Goal: Browse casually: Explore the website without a specific task or goal

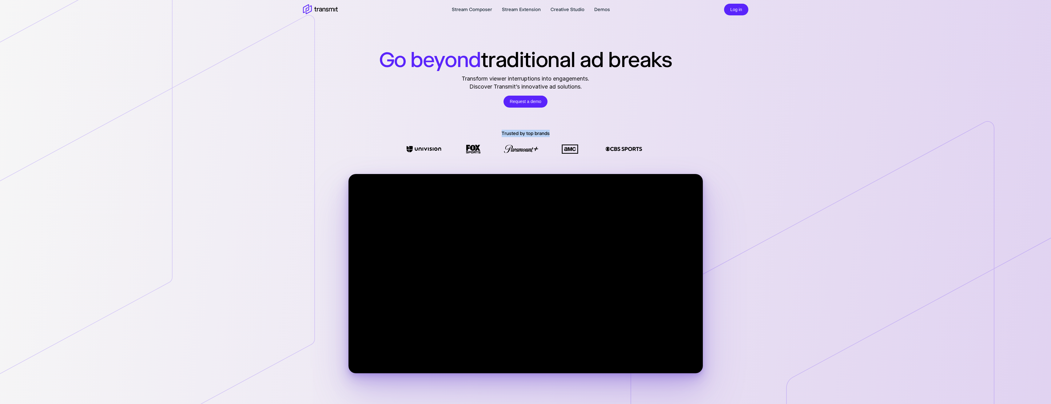
drag, startPoint x: 501, startPoint y: 132, endPoint x: 549, endPoint y: 132, distance: 47.7
click at [549, 132] on div "Trusted by top brands" at bounding box center [525, 133] width 1051 height 7
click at [550, 133] on div "Trusted by top brands" at bounding box center [525, 133] width 1051 height 7
drag, startPoint x: 550, startPoint y: 134, endPoint x: 520, endPoint y: 134, distance: 29.8
click at [520, 134] on div "Trusted by top brands" at bounding box center [525, 133] width 1051 height 7
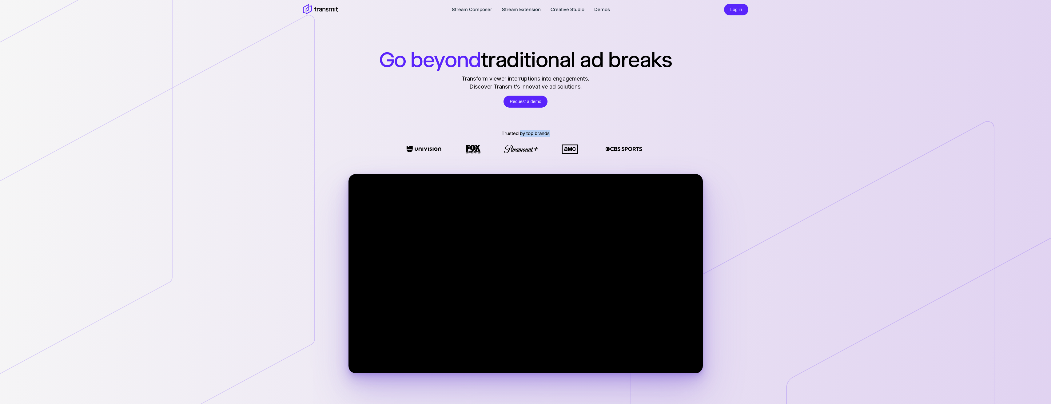
drag, startPoint x: 520, startPoint y: 134, endPoint x: 532, endPoint y: 133, distance: 12.1
click at [532, 133] on p "Trusted by top brands" at bounding box center [526, 133] width 48 height 7
drag, startPoint x: 549, startPoint y: 133, endPoint x: 535, endPoint y: 134, distance: 14.2
click at [535, 134] on p "Trusted by top brands" at bounding box center [526, 133] width 48 height 7
click at [533, 134] on p "Trusted by top brands" at bounding box center [526, 133] width 48 height 7
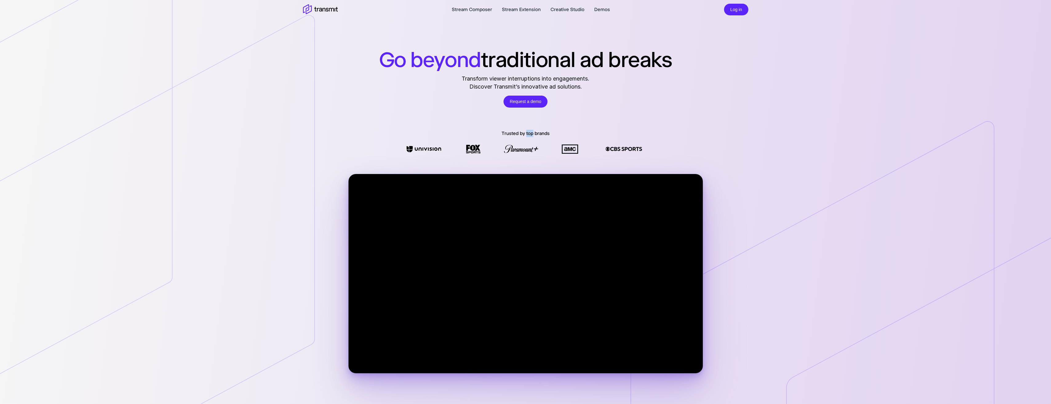
drag, startPoint x: 532, startPoint y: 134, endPoint x: 525, endPoint y: 135, distance: 7.1
click at [525, 135] on p "Trusted by top brands" at bounding box center [526, 133] width 48 height 7
drag, startPoint x: 525, startPoint y: 135, endPoint x: 533, endPoint y: 135, distance: 8.0
click at [533, 135] on p "Trusted by top brands" at bounding box center [526, 133] width 48 height 7
drag, startPoint x: 534, startPoint y: 134, endPoint x: 548, endPoint y: 133, distance: 14.3
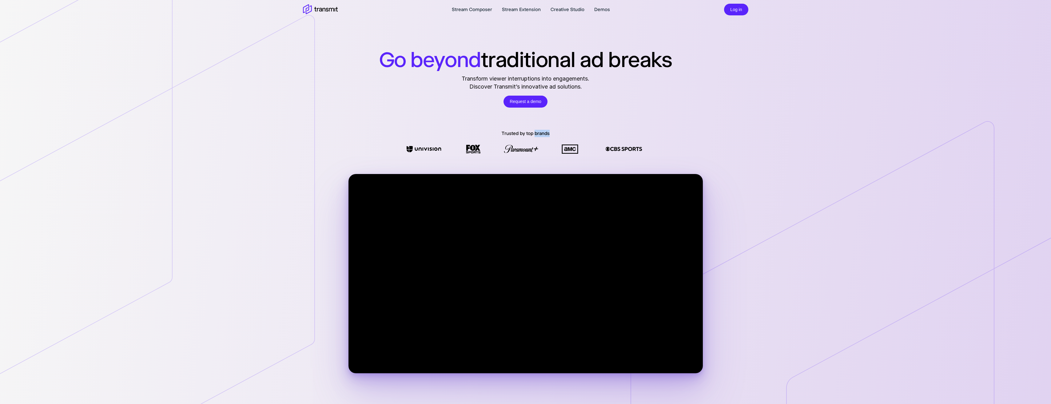
click at [548, 133] on p "Trusted by top brands" at bounding box center [526, 133] width 48 height 7
drag, startPoint x: 549, startPoint y: 133, endPoint x: 535, endPoint y: 135, distance: 14.3
click at [535, 135] on div "Trusted by top brands" at bounding box center [525, 133] width 1051 height 7
click at [537, 136] on p "Trusted by top brands" at bounding box center [526, 133] width 48 height 7
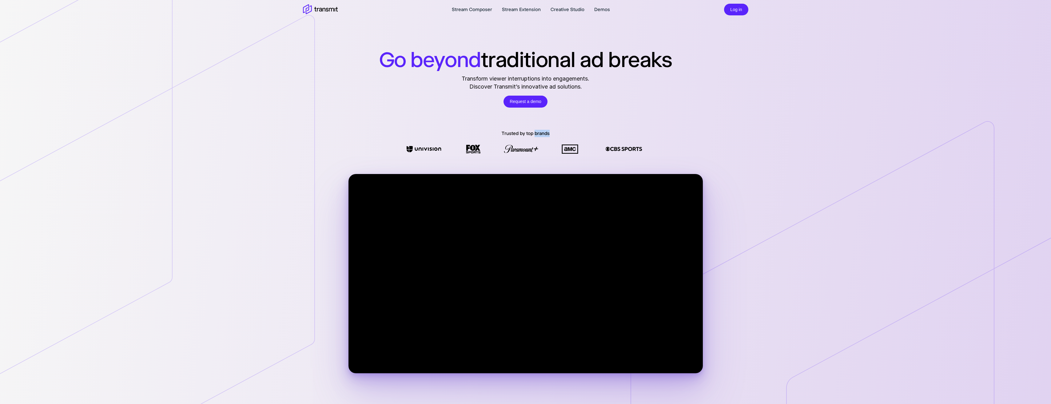
drag, startPoint x: 549, startPoint y: 135, endPoint x: 535, endPoint y: 136, distance: 13.9
click at [535, 136] on p "Trusted by top brands" at bounding box center [526, 133] width 48 height 7
drag, startPoint x: 535, startPoint y: 136, endPoint x: 544, endPoint y: 136, distance: 9.5
click at [544, 136] on p "Trusted by top brands" at bounding box center [526, 133] width 48 height 7
drag, startPoint x: 549, startPoint y: 135, endPoint x: 536, endPoint y: 135, distance: 13.5
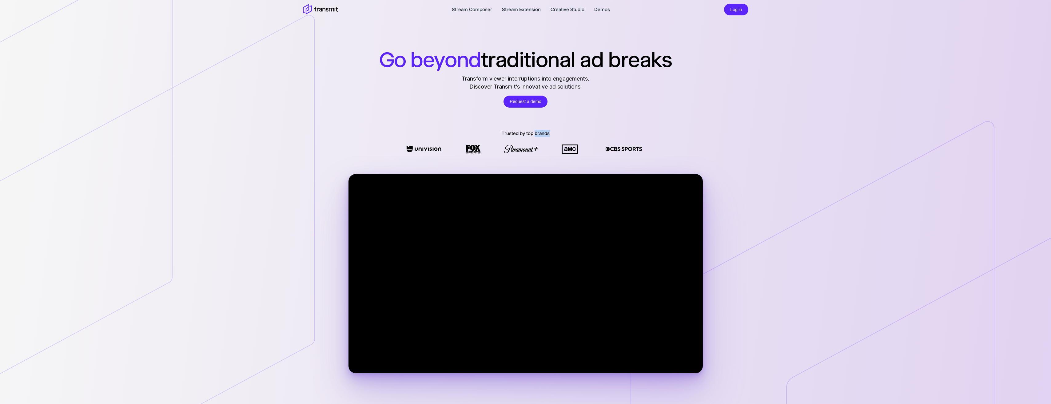
click at [536, 135] on p "Trusted by top brands" at bounding box center [526, 133] width 48 height 7
